Goal: Task Accomplishment & Management: Manage account settings

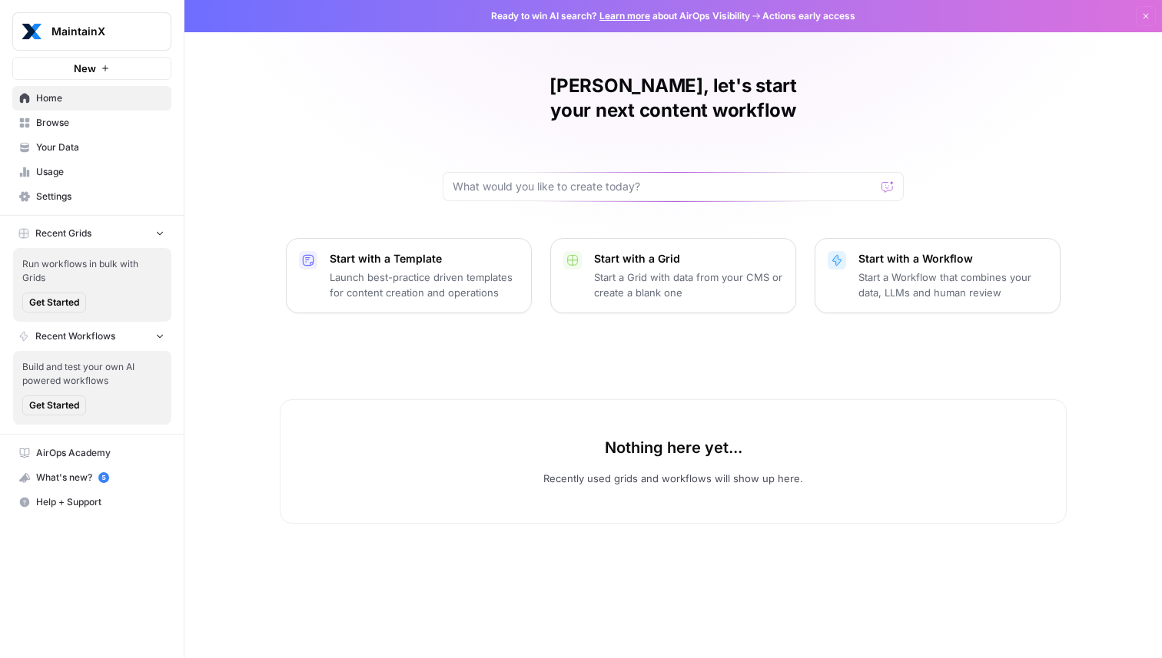
click at [88, 200] on span "Settings" at bounding box center [100, 197] width 128 height 14
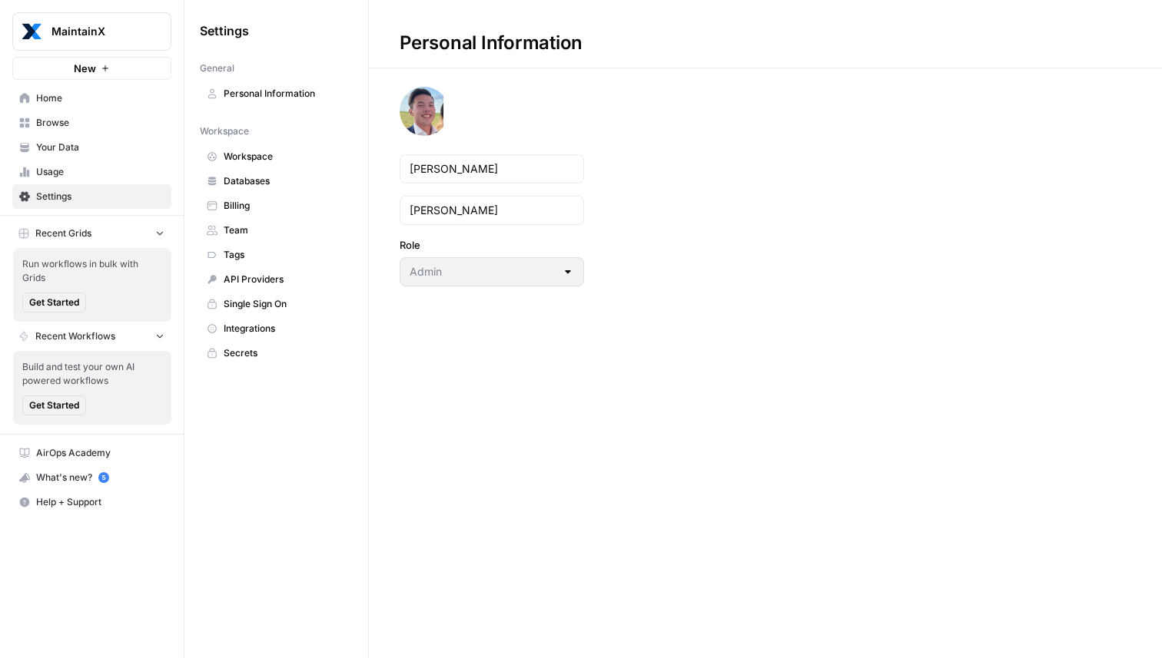
click at [265, 218] on link "Team" at bounding box center [276, 230] width 153 height 25
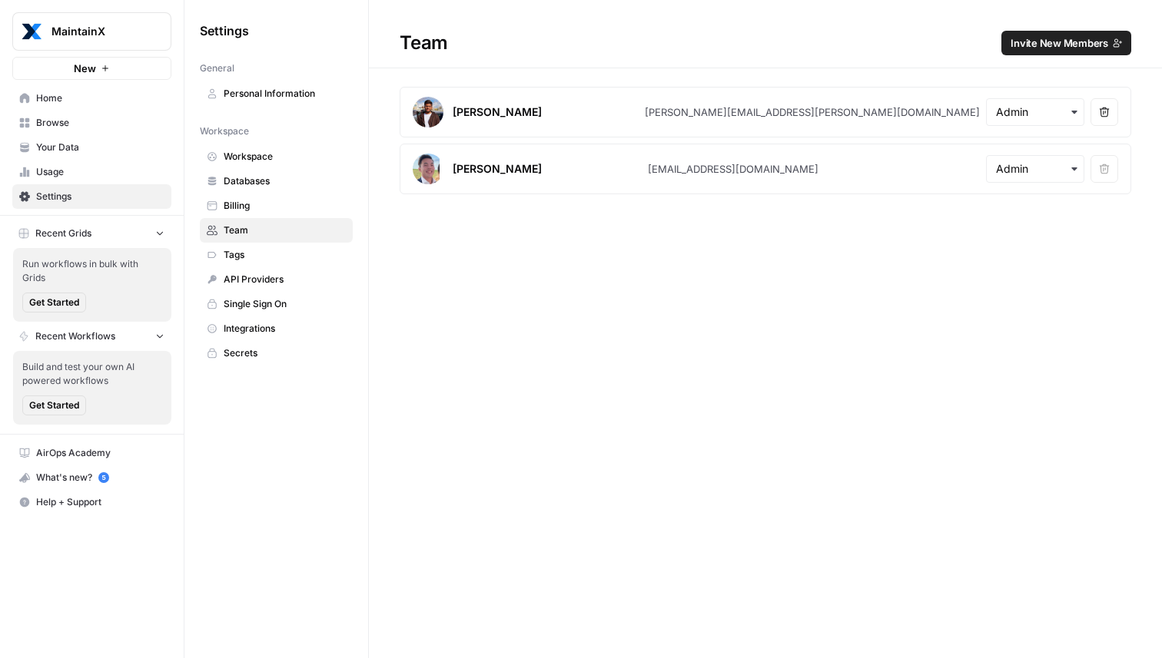
click at [1080, 49] on span "Invite New Members" at bounding box center [1059, 42] width 98 height 15
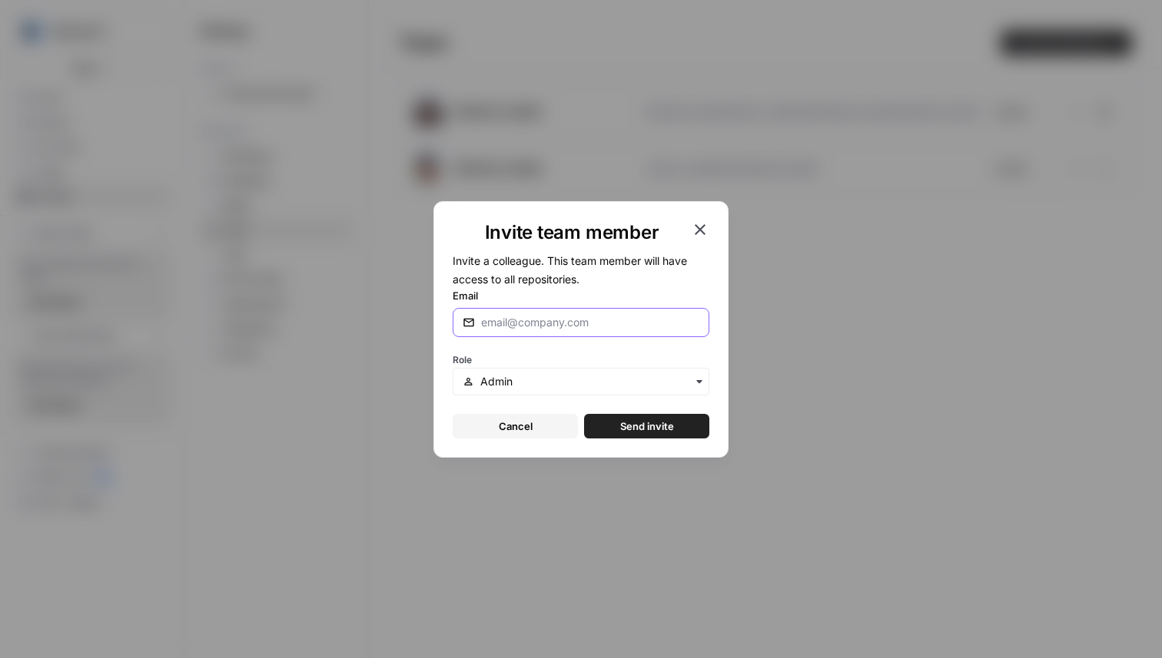
click at [589, 320] on input "Email" at bounding box center [590, 322] width 218 height 15
type input "[PERSON_NAME][EMAIL_ADDRESS][DOMAIN_NAME]"
click at [646, 419] on span "Send invite" at bounding box center [647, 426] width 54 height 15
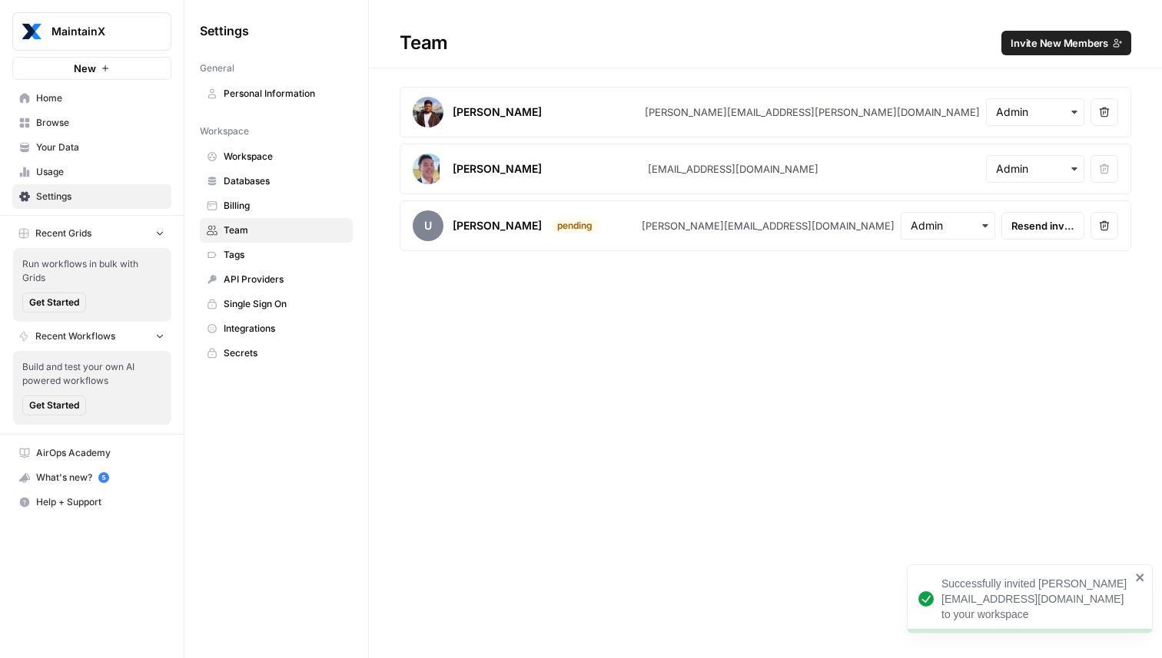
click at [86, 101] on span "Home" at bounding box center [100, 98] width 128 height 14
